Goal: Task Accomplishment & Management: Complete application form

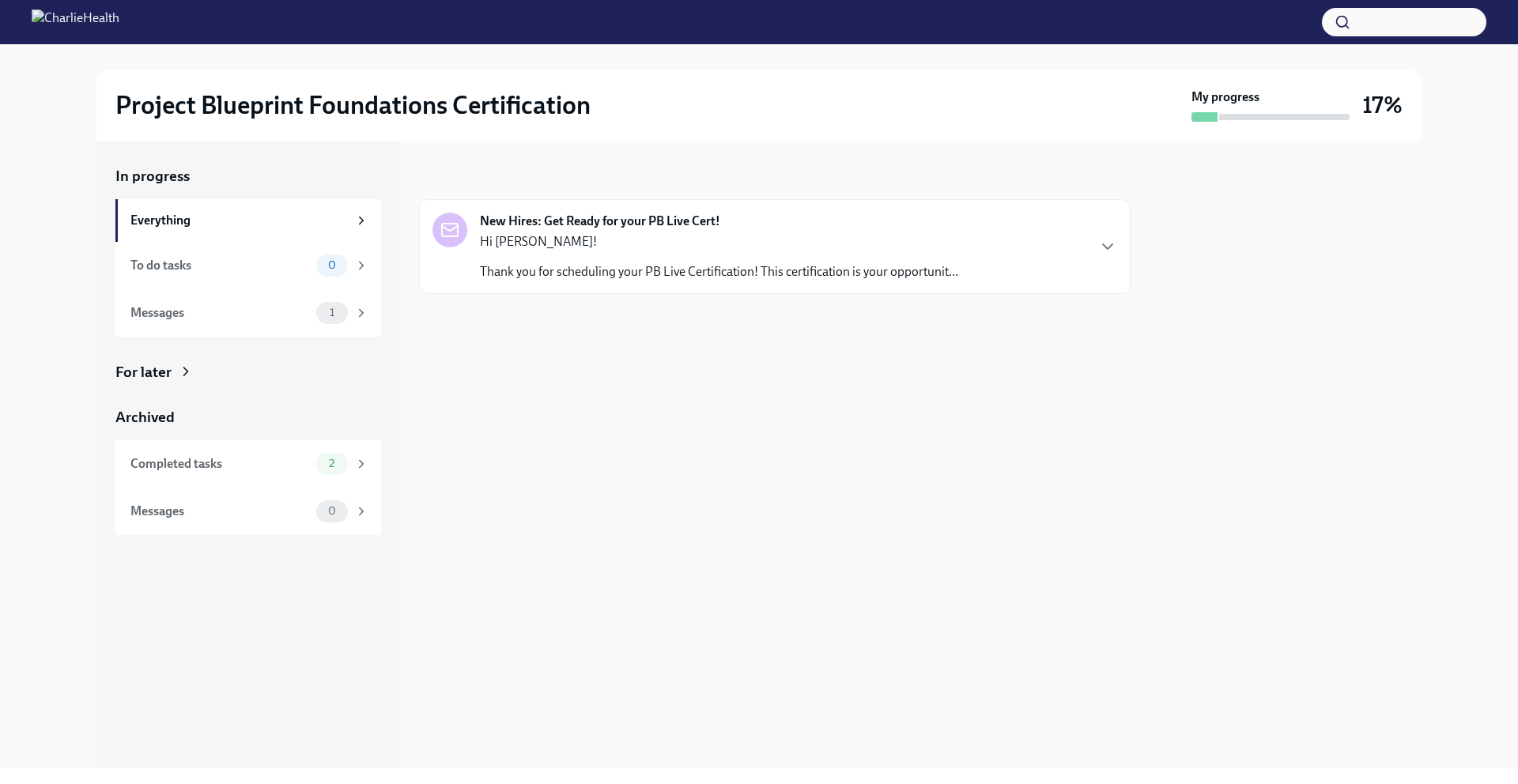
click at [859, 250] on div "Hi [PERSON_NAME]! Thank you for scheduling your PB Live Certification! This cer…" at bounding box center [718, 257] width 478 height 48
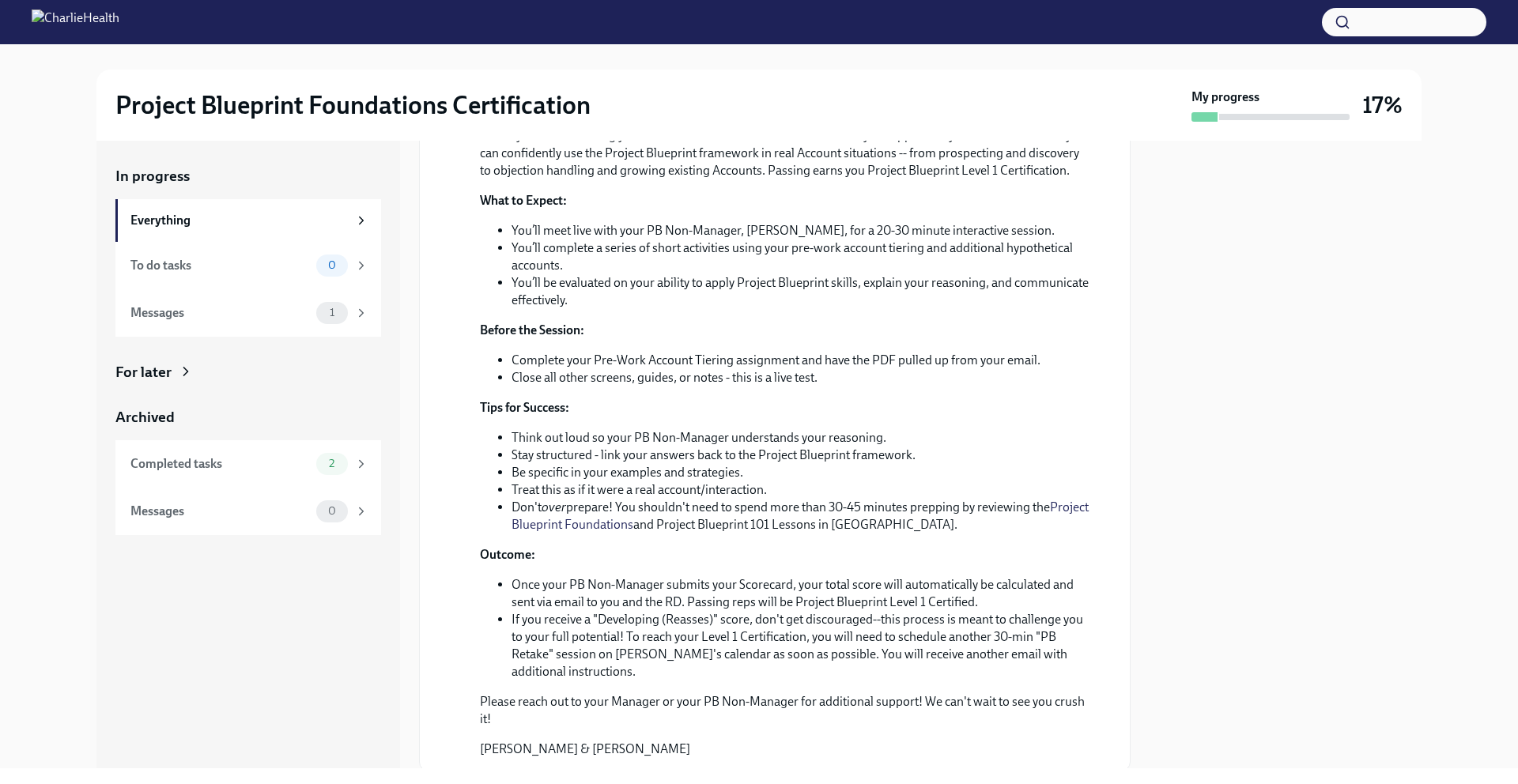
scroll to position [403, 0]
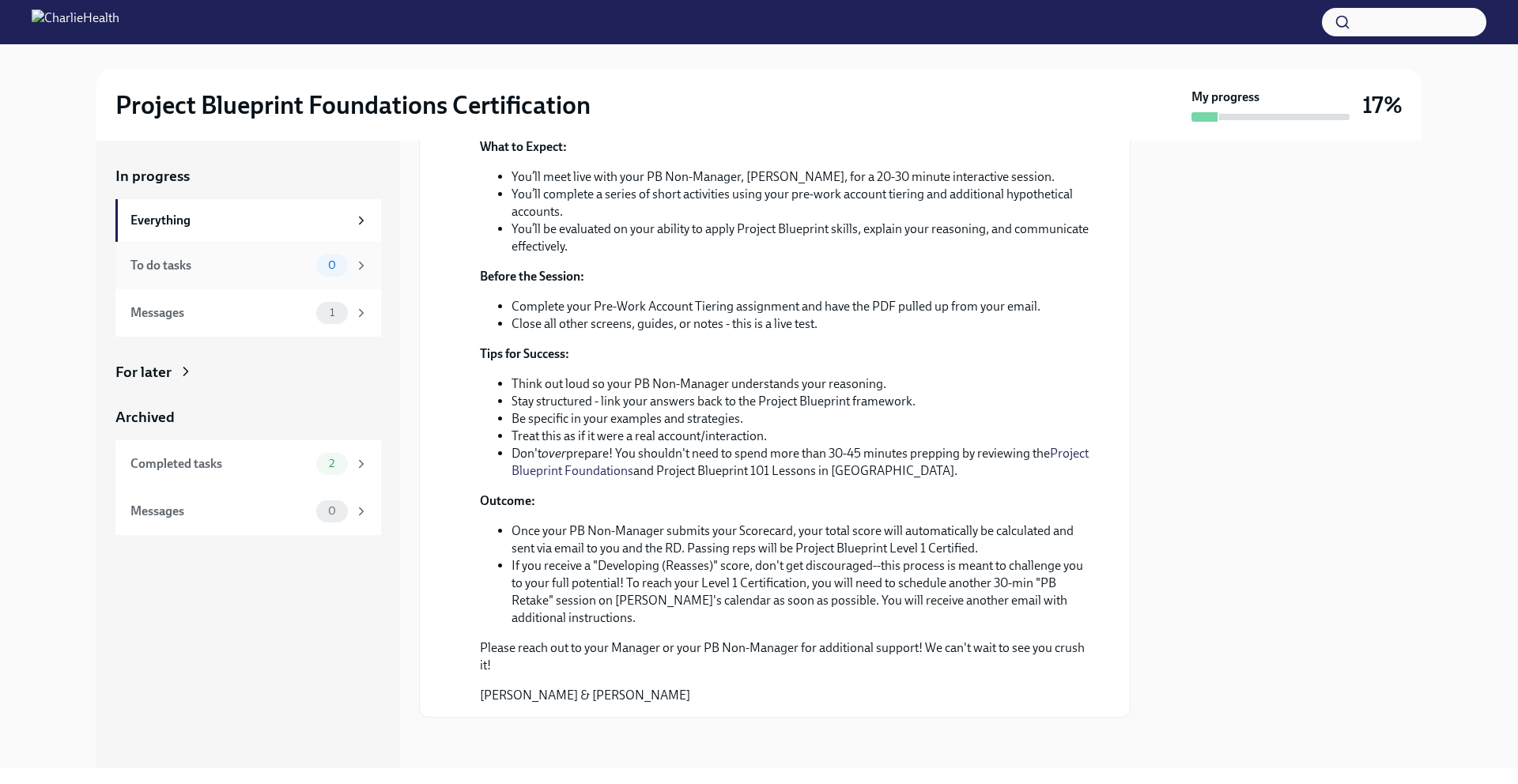
click at [240, 274] on div "To do tasks 0" at bounding box center [249, 266] width 238 height 22
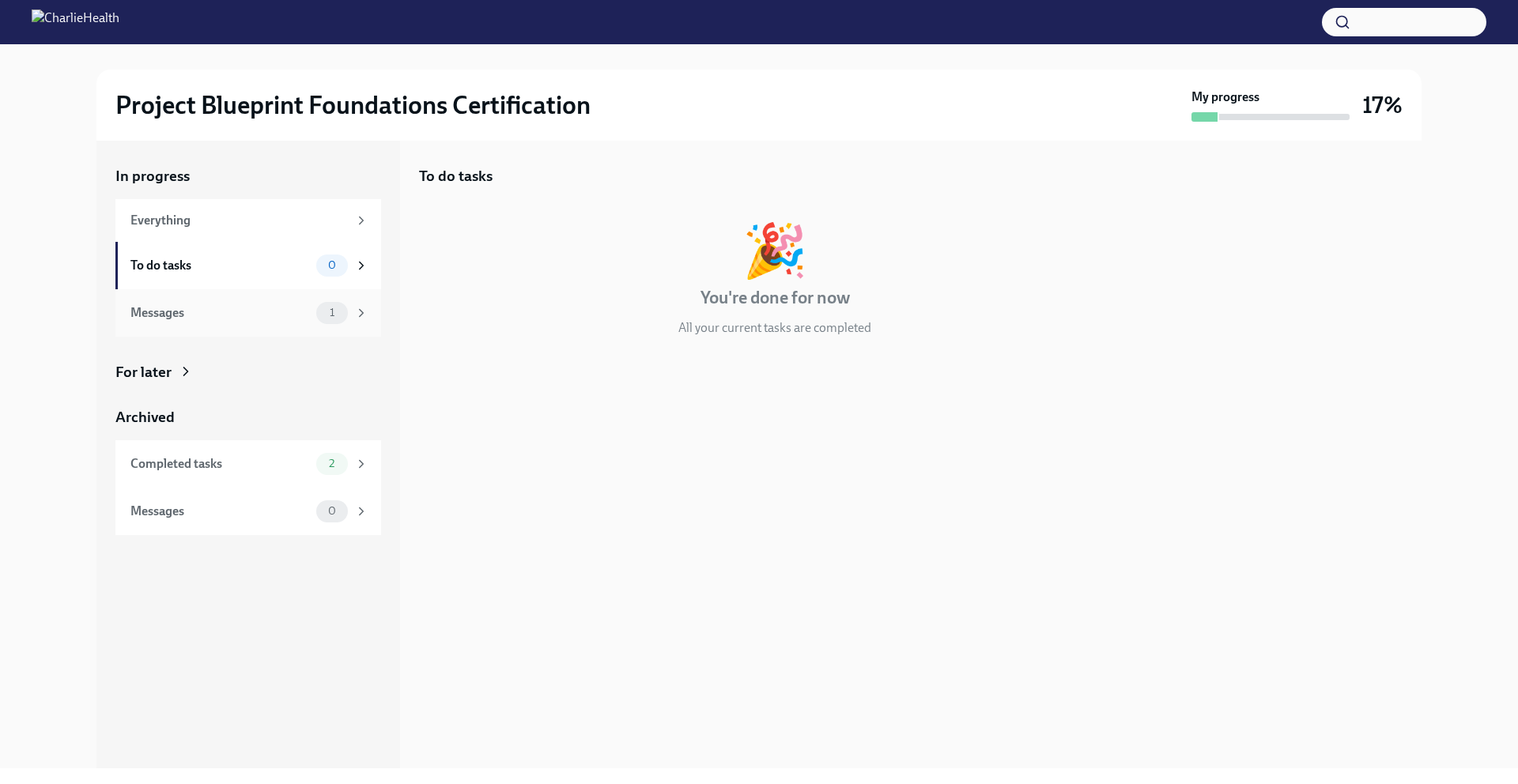
click at [244, 306] on div "Messages" at bounding box center [220, 313] width 180 height 17
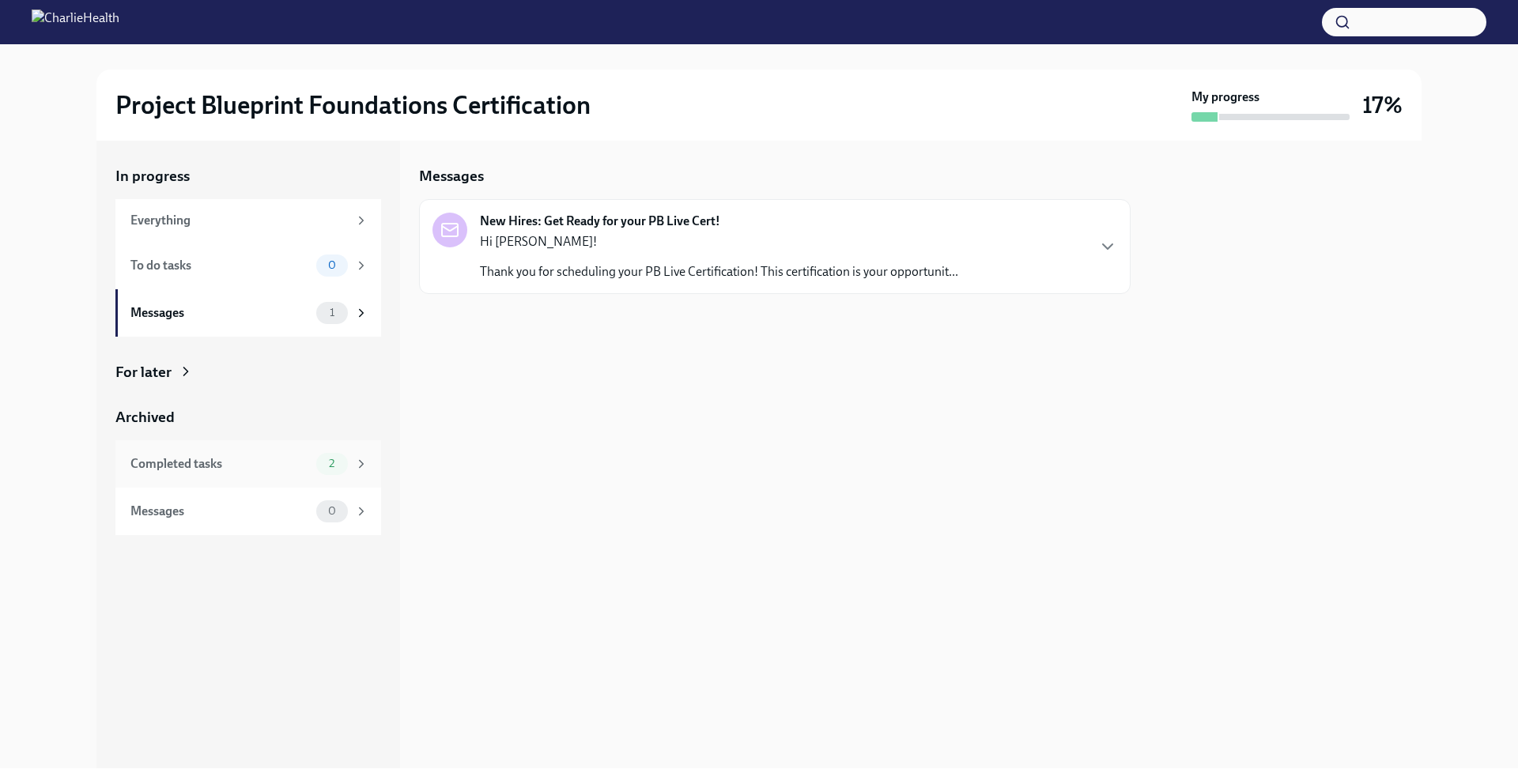
click at [249, 475] on div "Completed tasks 2" at bounding box center [249, 464] width 266 height 48
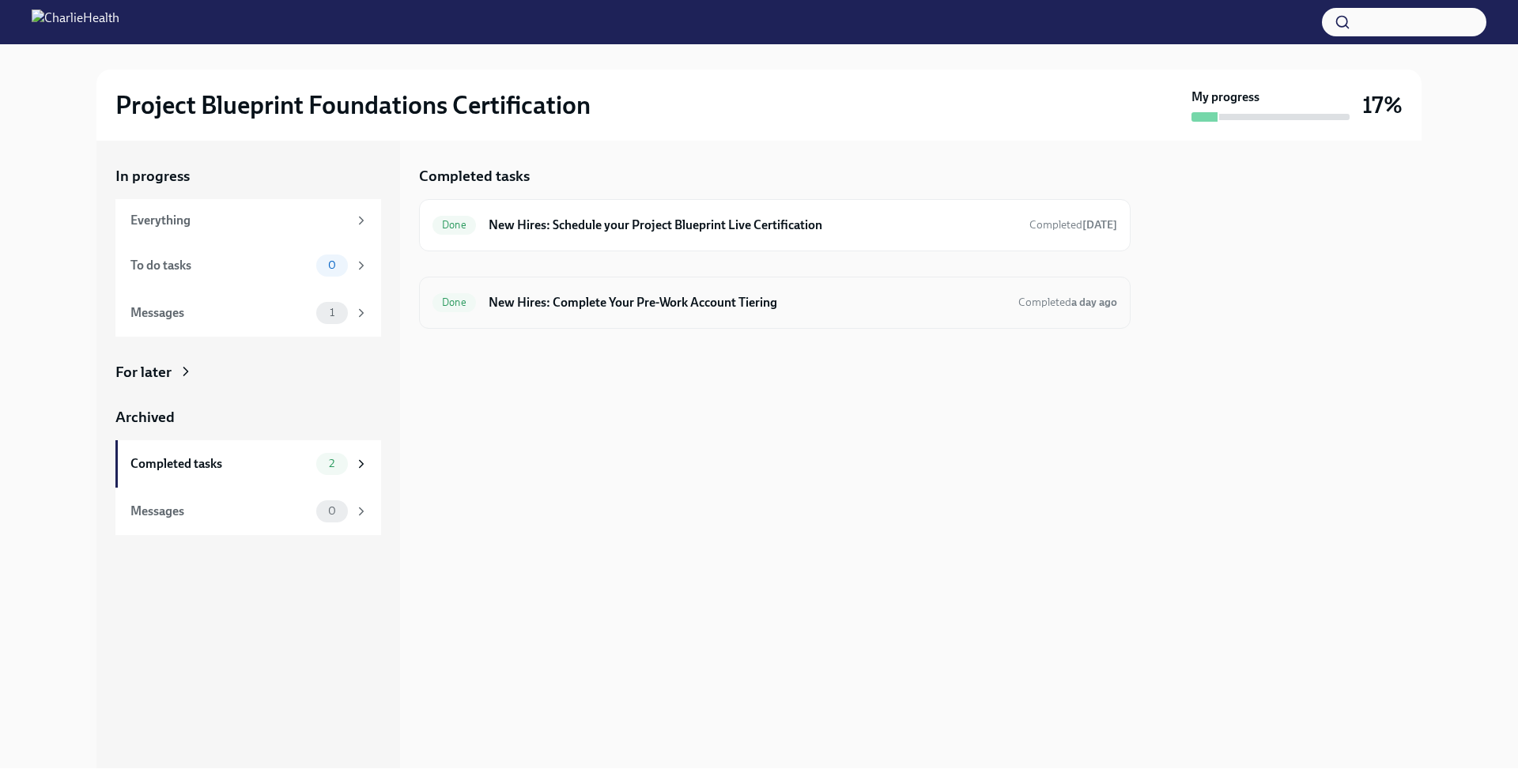
click at [631, 313] on div "Done New Hires: Complete Your Pre-Work Account Tiering Completed a day ago" at bounding box center [774, 303] width 684 height 26
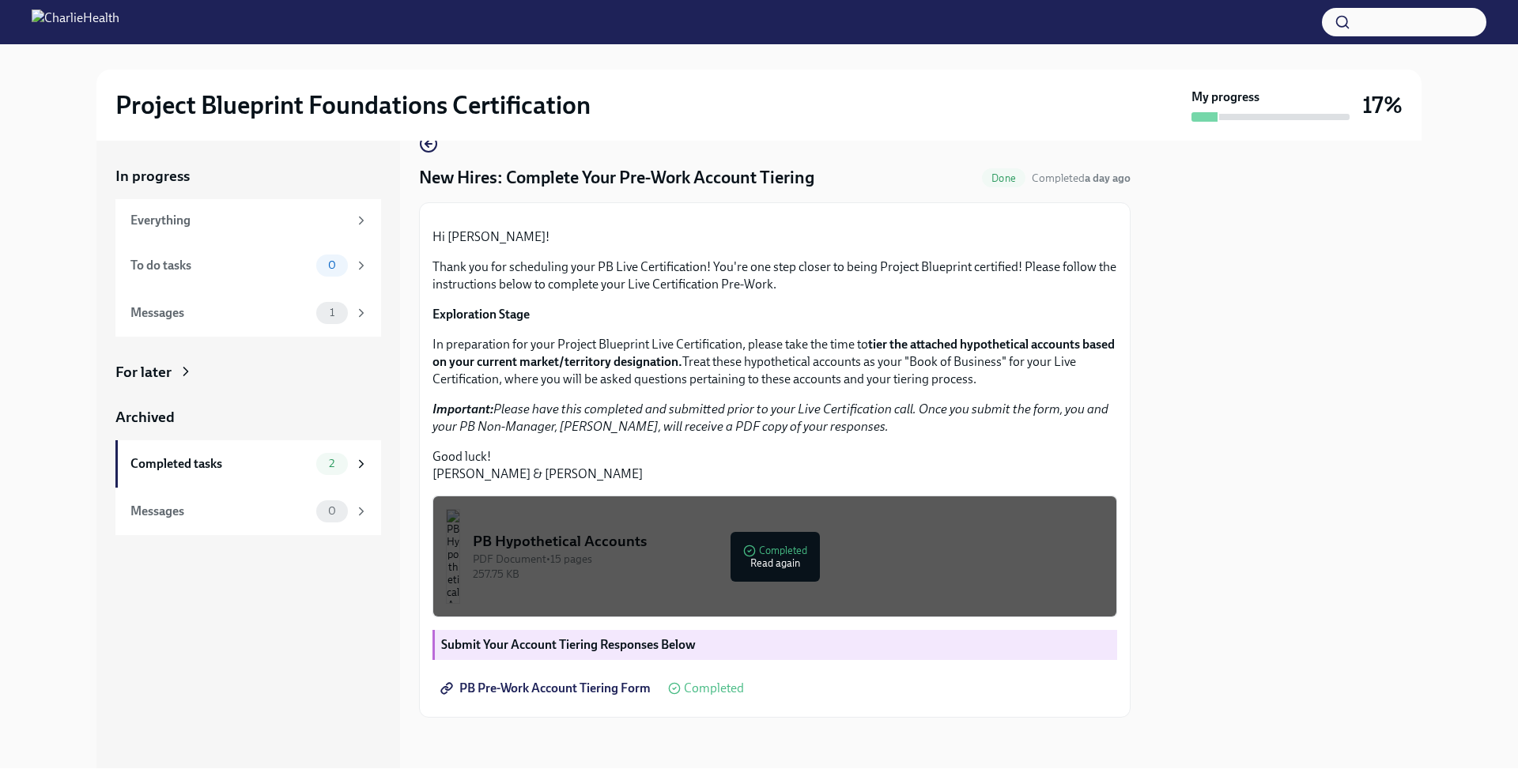
scroll to position [197, 0]
click at [571, 685] on span "PB Pre-Work Account Tiering Form" at bounding box center [548, 688] width 207 height 16
